Goal: Book appointment/travel/reservation

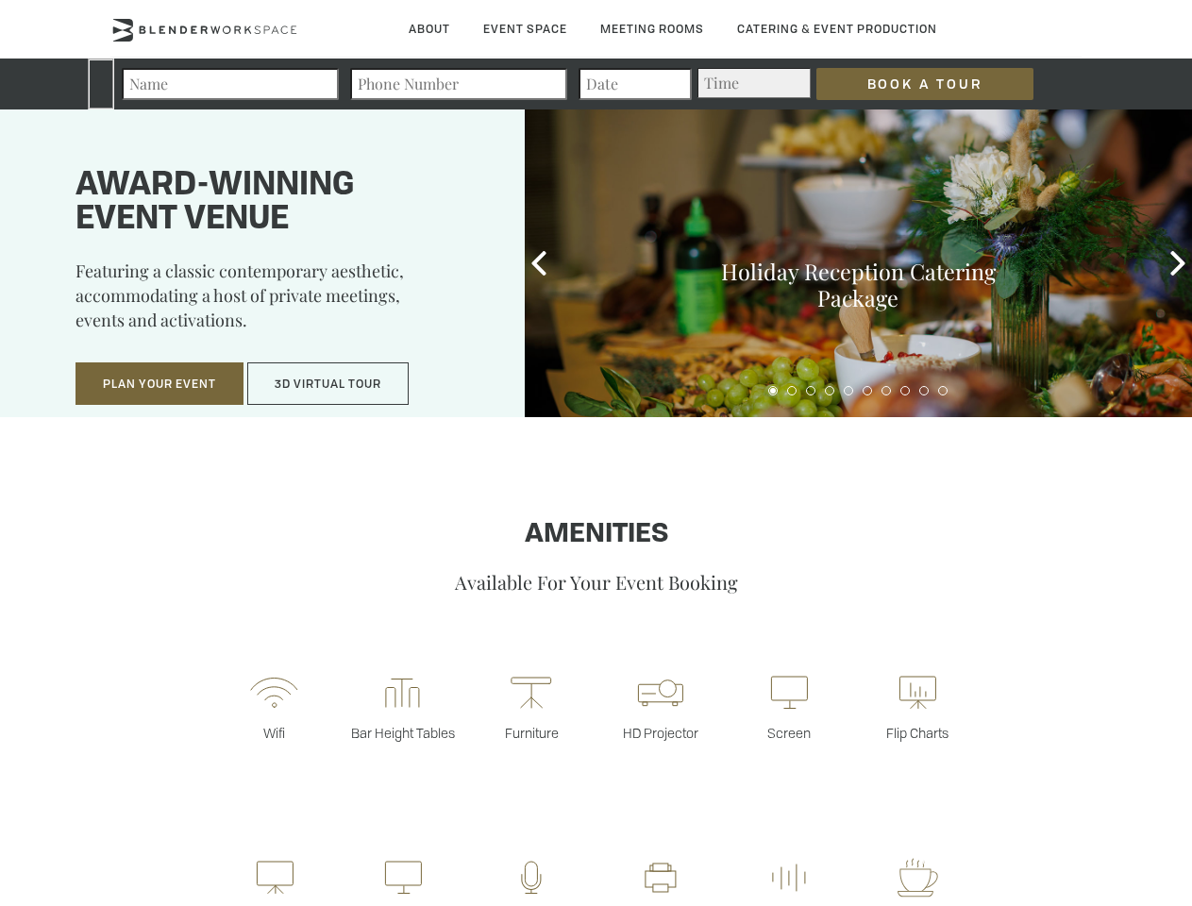
click at [910, 84] on input "Book a Tour" at bounding box center [924, 84] width 217 height 32
click at [159, 384] on button "Plan Your Event" at bounding box center [159, 383] width 168 height 43
click at [328, 384] on button "3D Virtual Tour" at bounding box center [327, 383] width 161 height 43
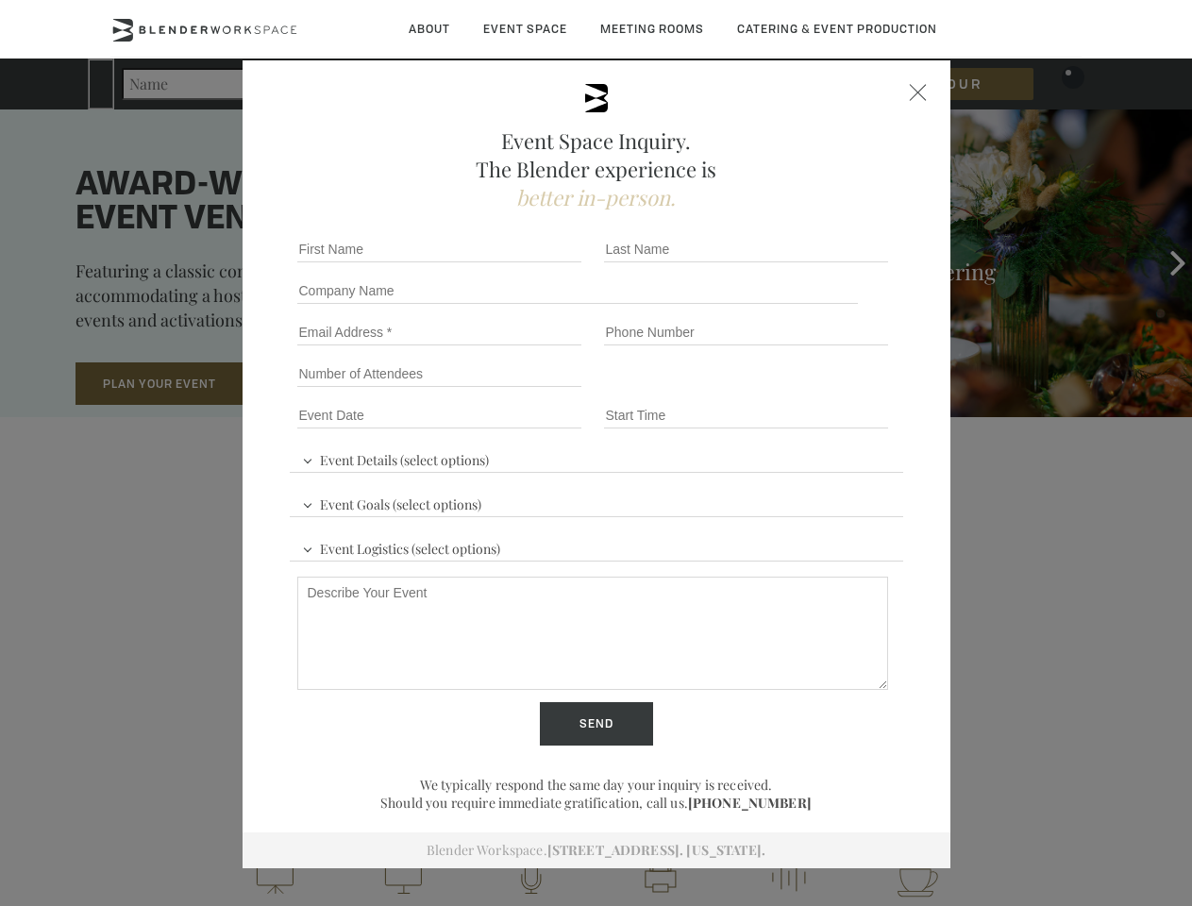
click at [539, 263] on icon at bounding box center [538, 263] width 25 height 25
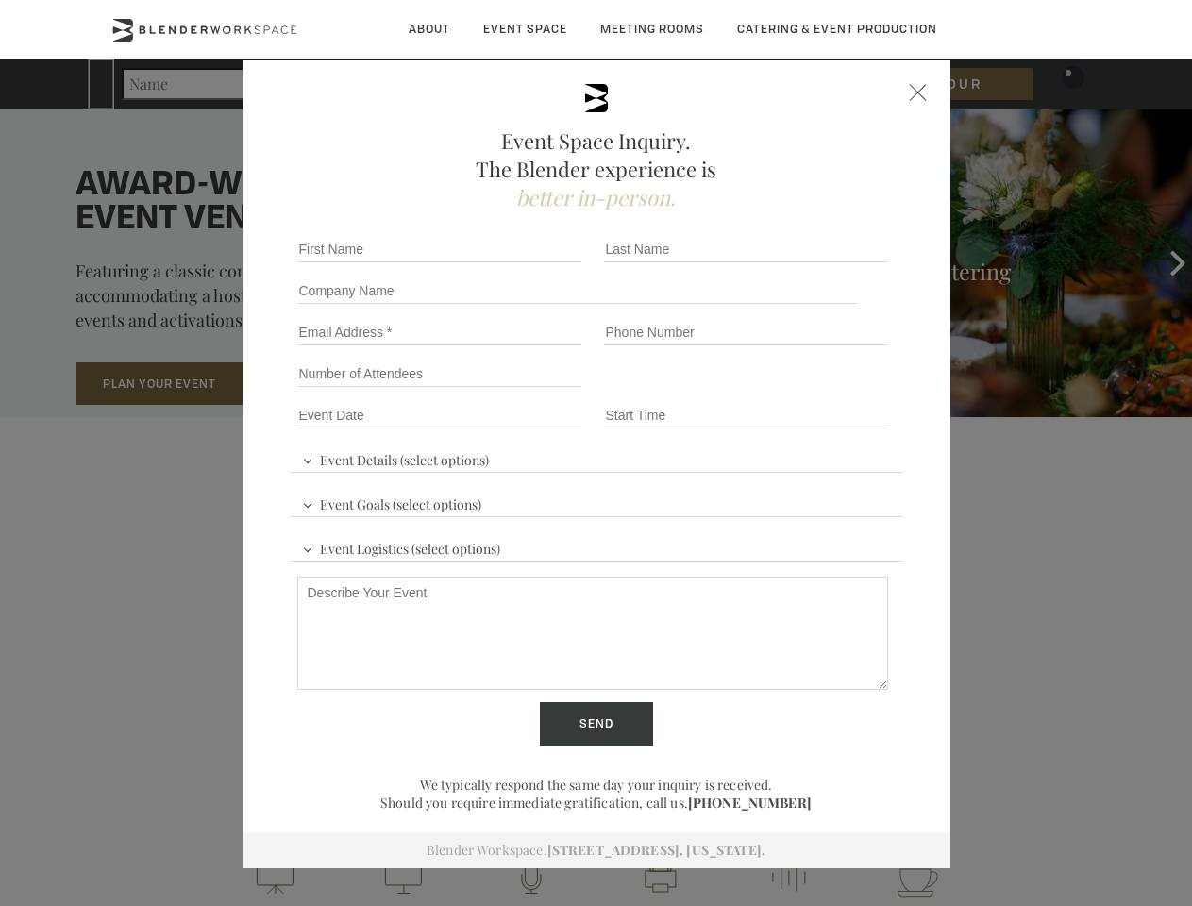
click at [1041, 263] on h3 "Holiday Reception Catering Package" at bounding box center [874, 285] width 334 height 53
